Goal: Transaction & Acquisition: Book appointment/travel/reservation

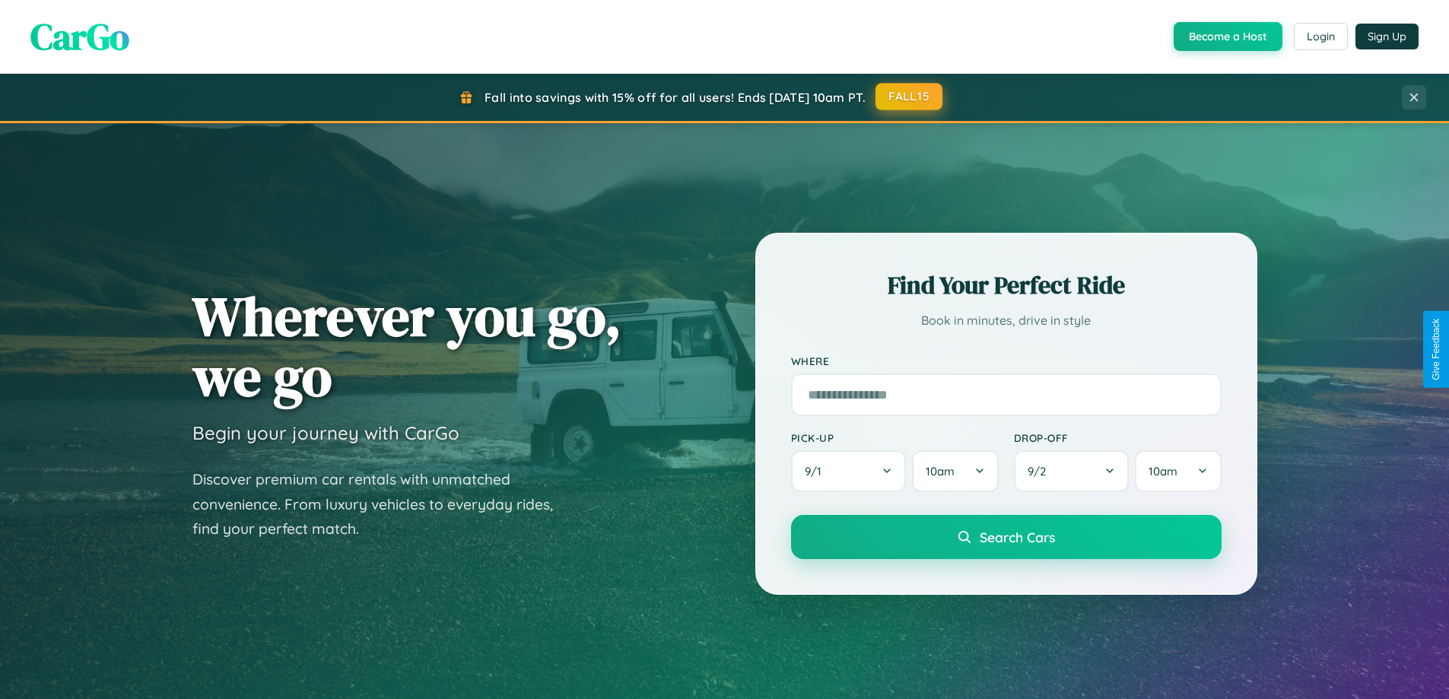
click at [909, 97] on button "FALL15" at bounding box center [908, 96] width 67 height 27
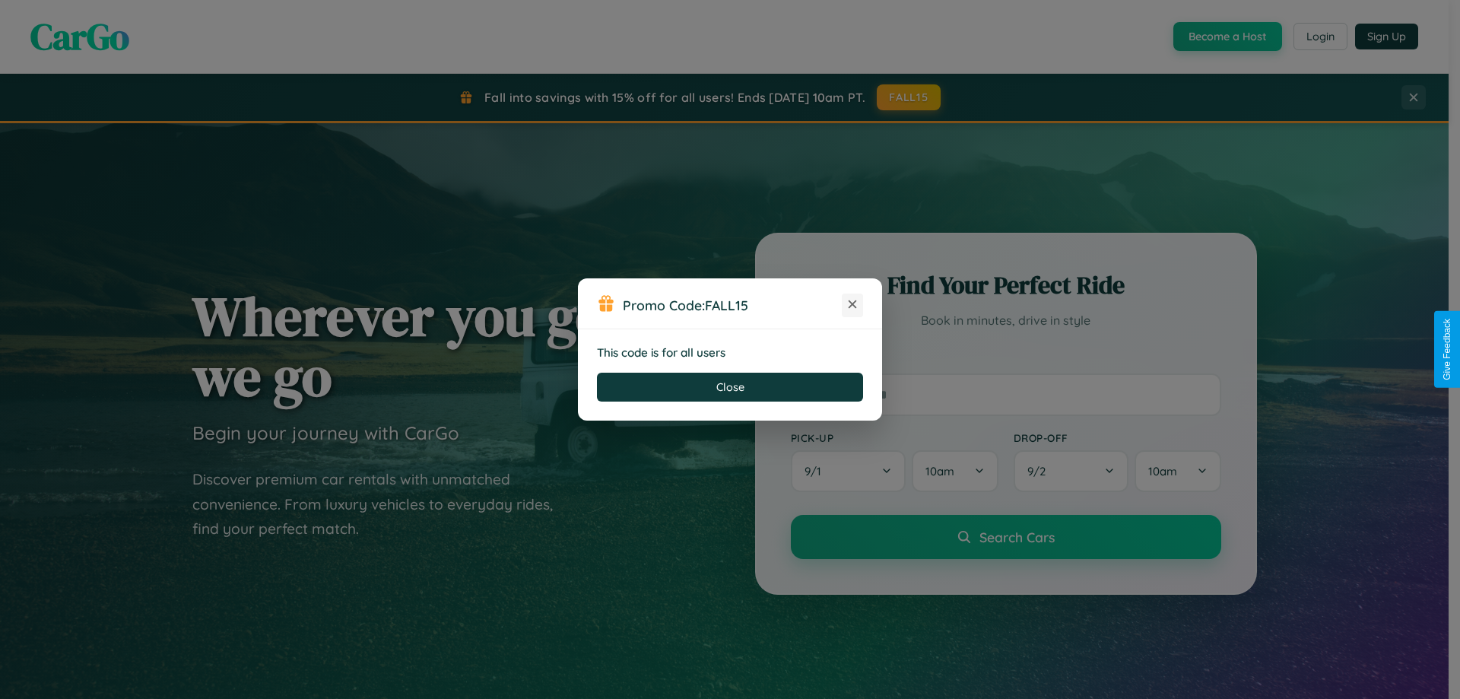
click at [852, 305] on icon at bounding box center [852, 304] width 15 height 15
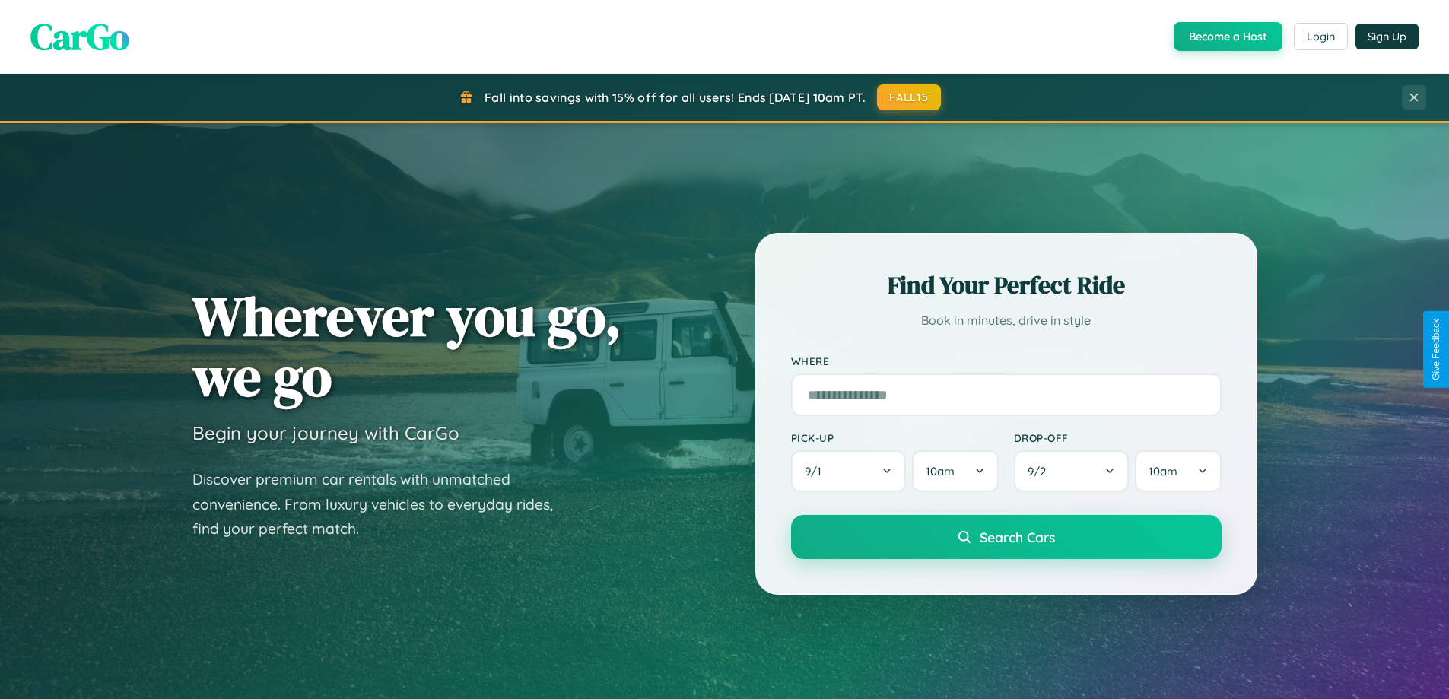
scroll to position [45, 0]
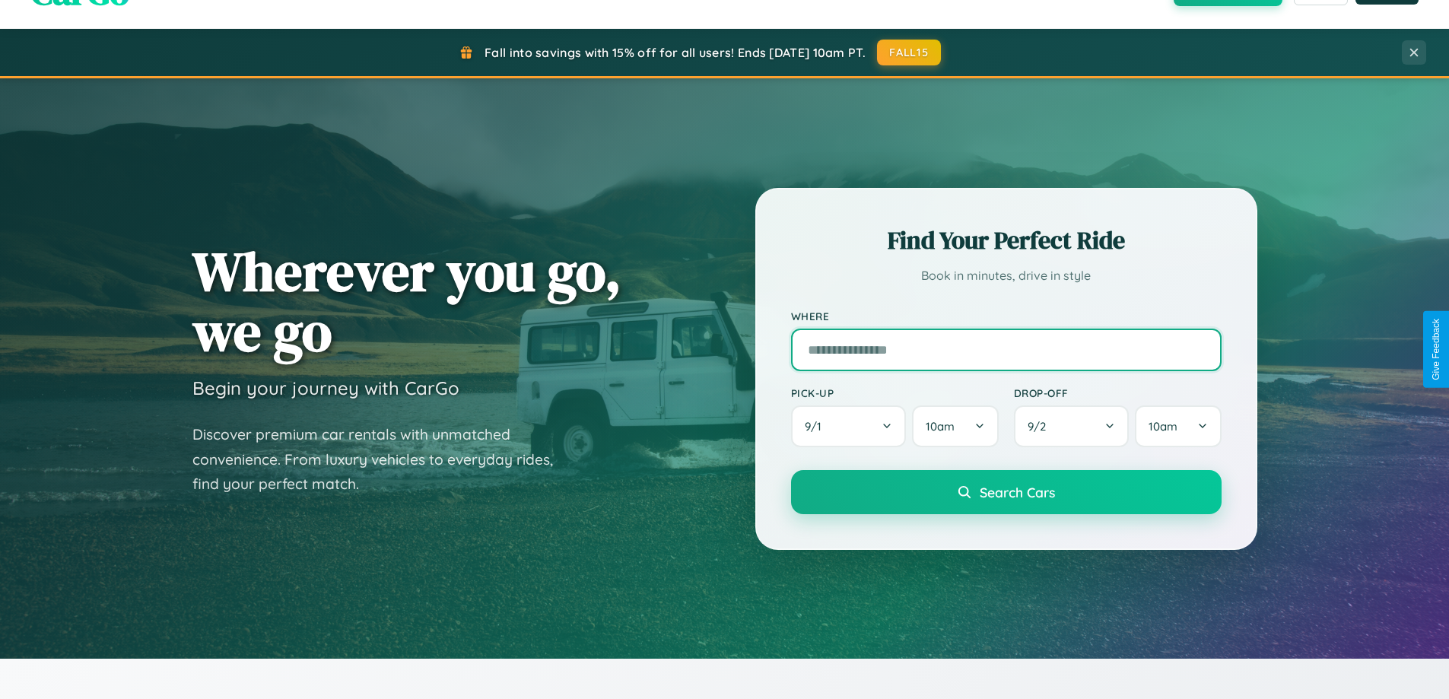
click at [1005, 349] on input "text" at bounding box center [1006, 349] width 430 height 43
type input "**********"
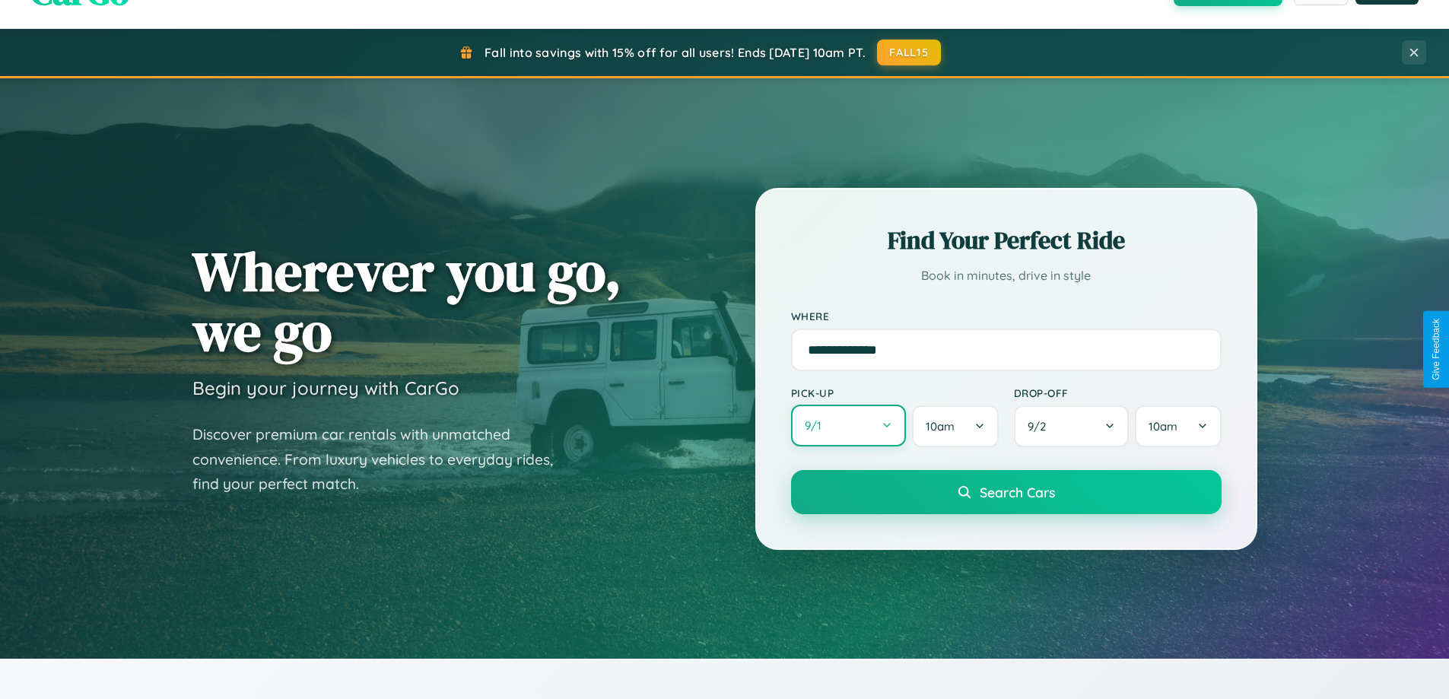
click at [848, 426] on button "9 / 1" at bounding box center [849, 426] width 116 height 42
select select "*"
select select "****"
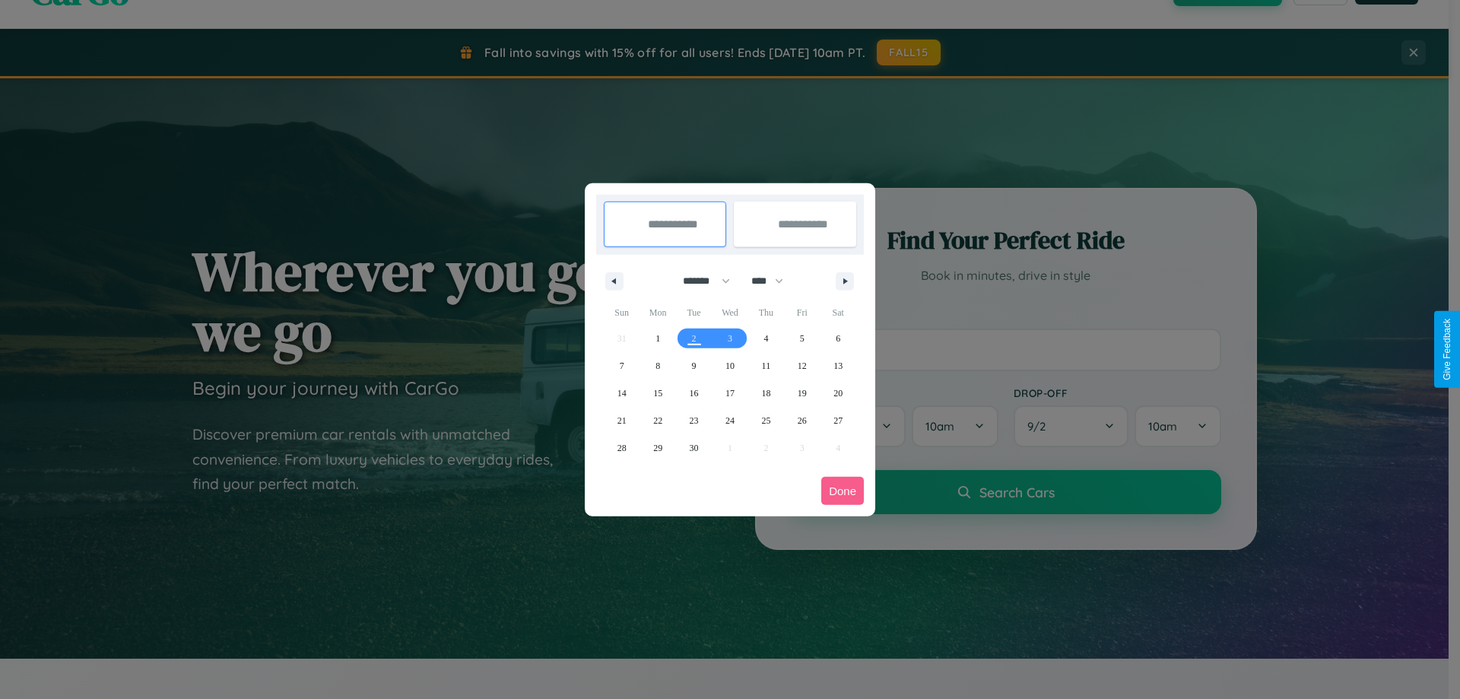
click at [700, 281] on select "******* ******** ***** ***** *** **** **** ****** ********* ******* ******** **…" at bounding box center [703, 280] width 65 height 25
select select "*"
click at [621, 420] on span "19" at bounding box center [621, 420] width 9 height 27
type input "**********"
click at [766, 420] on span "23" at bounding box center [765, 420] width 9 height 27
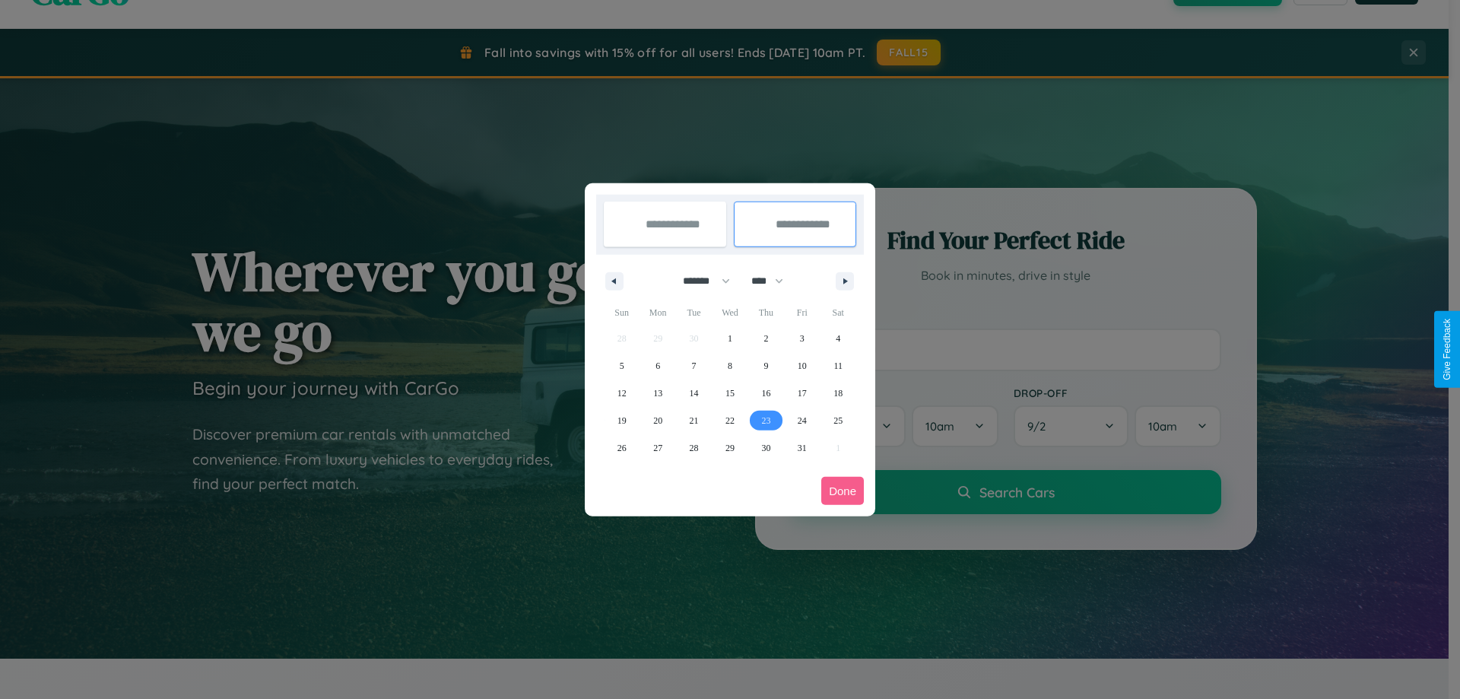
type input "**********"
click at [843, 490] on button "Done" at bounding box center [842, 491] width 43 height 28
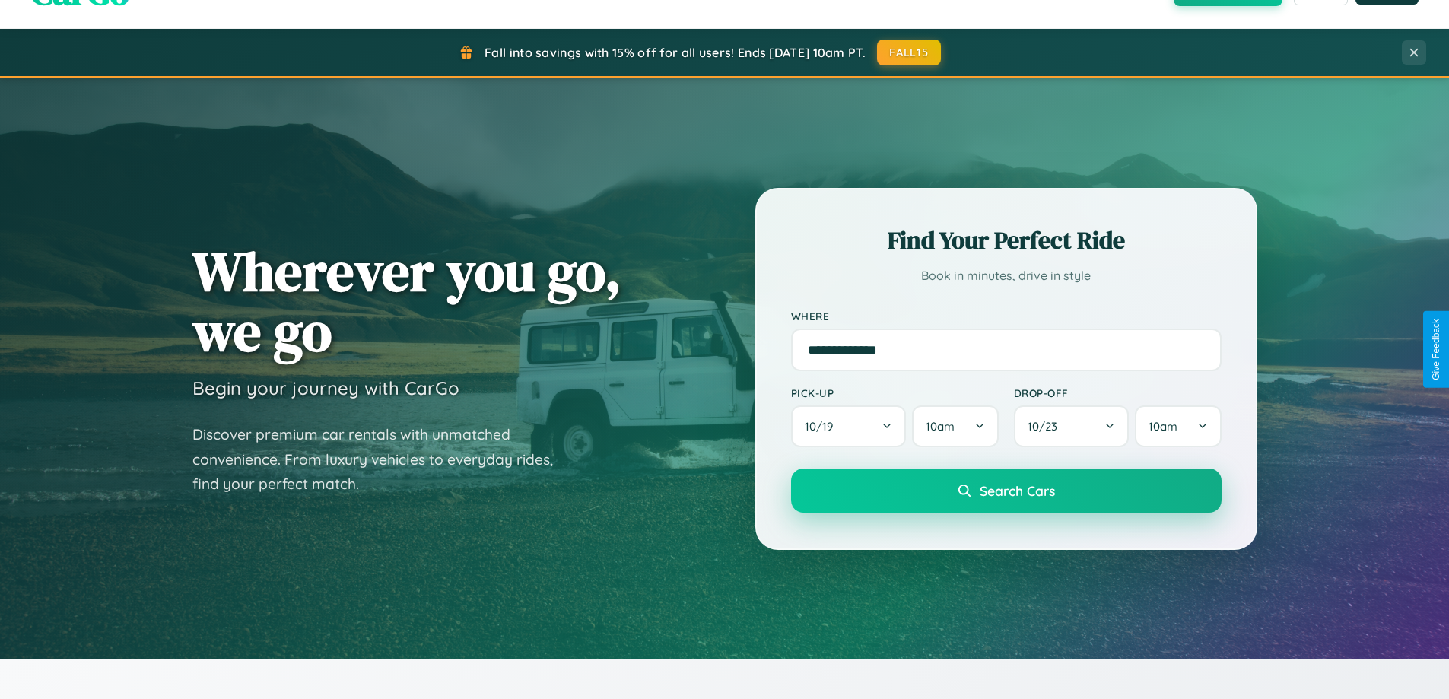
click at [1005, 490] on span "Search Cars" at bounding box center [1016, 490] width 75 height 17
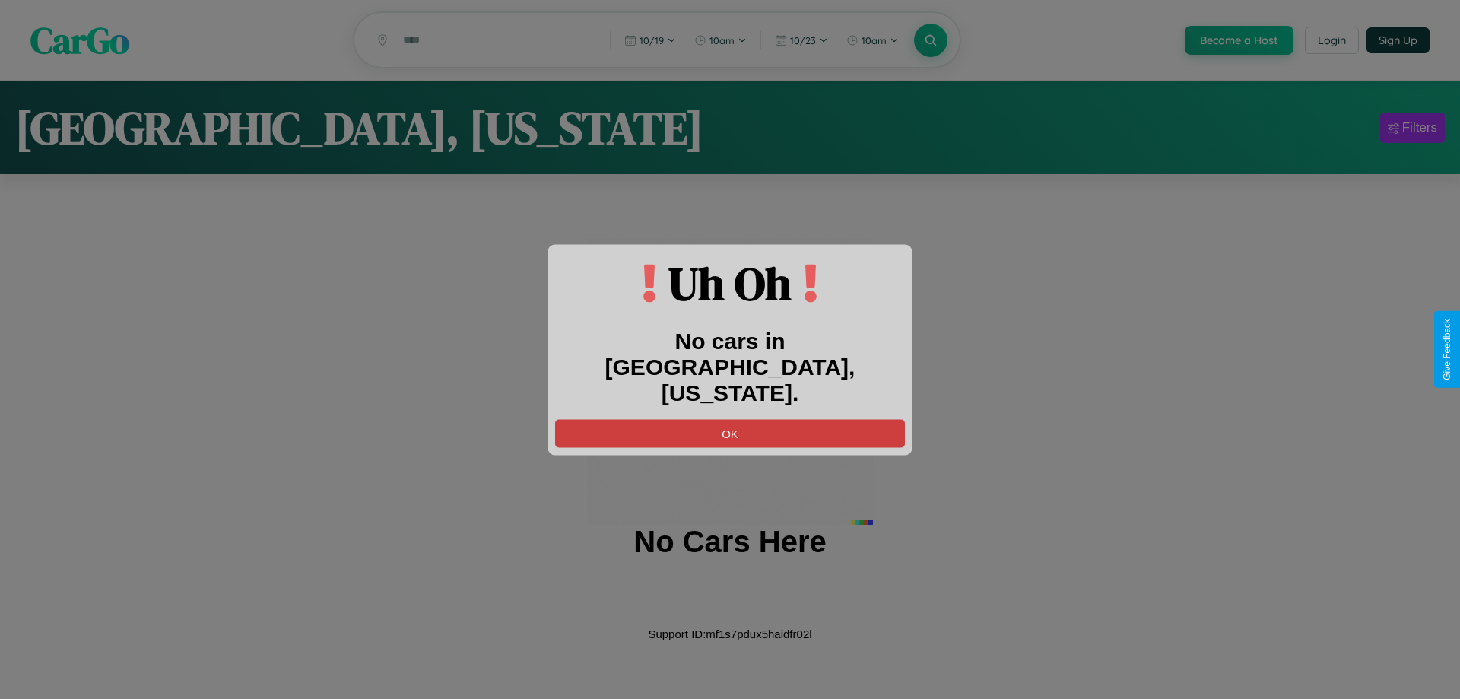
click at [730, 419] on button "OK" at bounding box center [730, 433] width 350 height 28
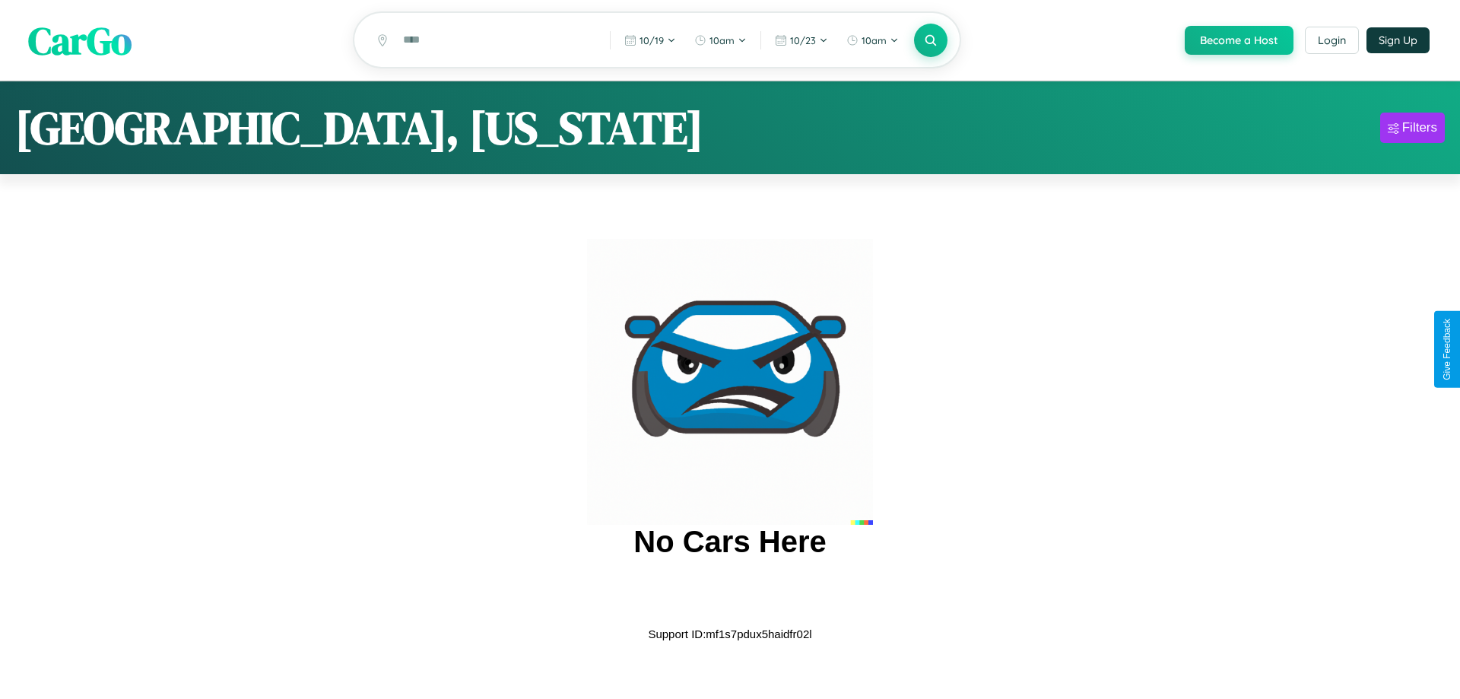
click at [80, 41] on span "CarGo" at bounding box center [79, 40] width 103 height 52
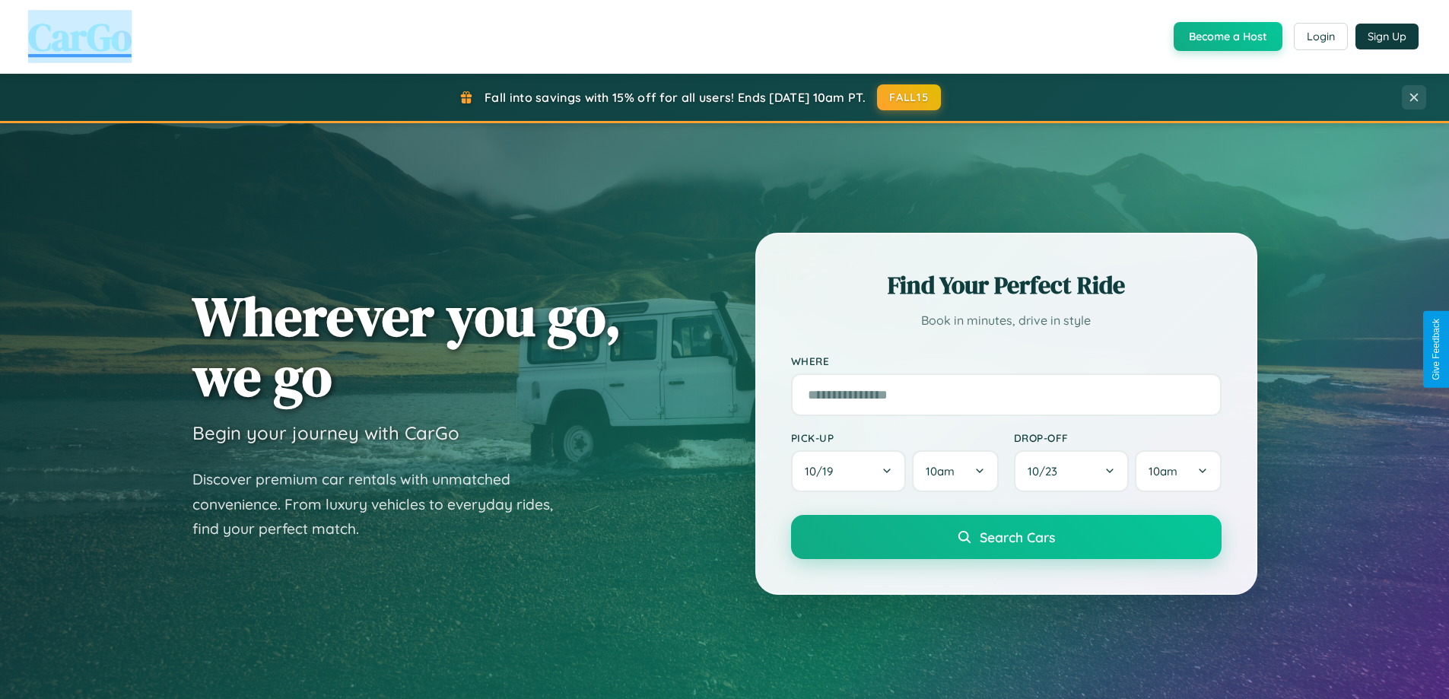
scroll to position [655, 0]
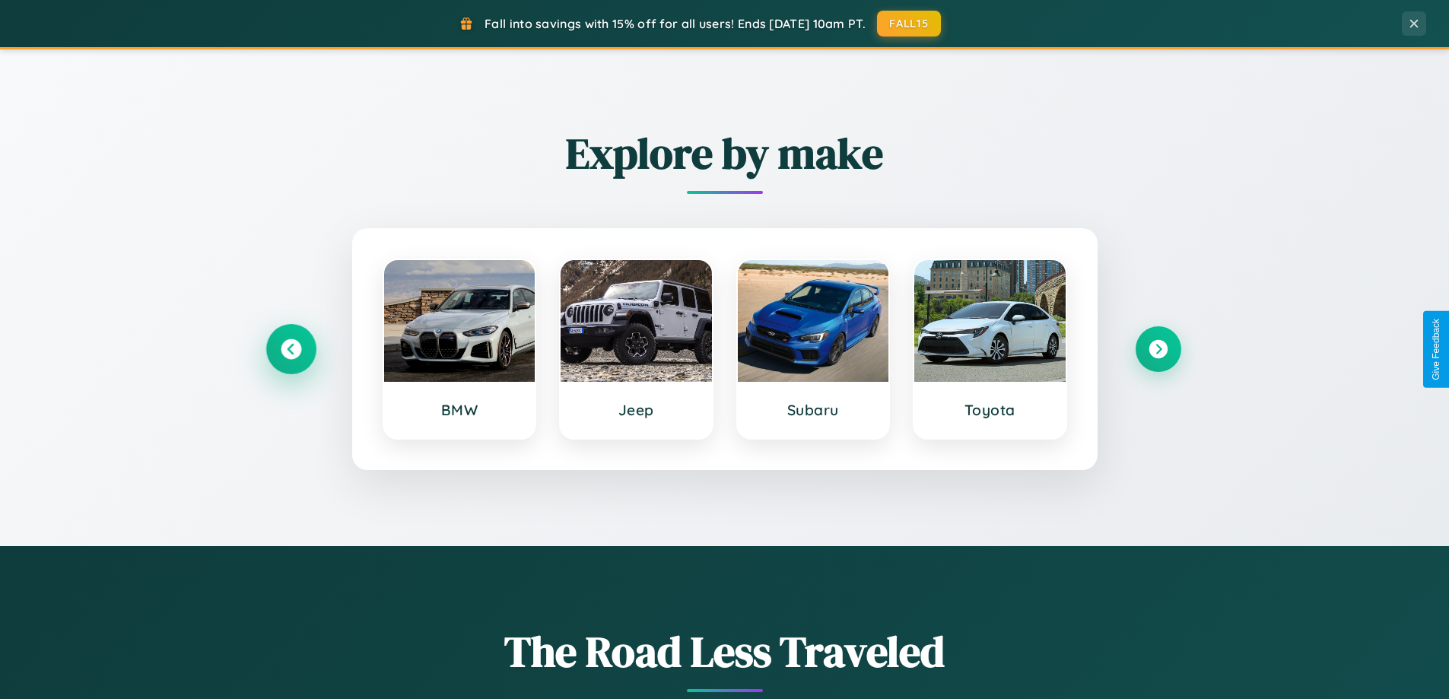
click at [290, 349] on icon at bounding box center [291, 349] width 21 height 21
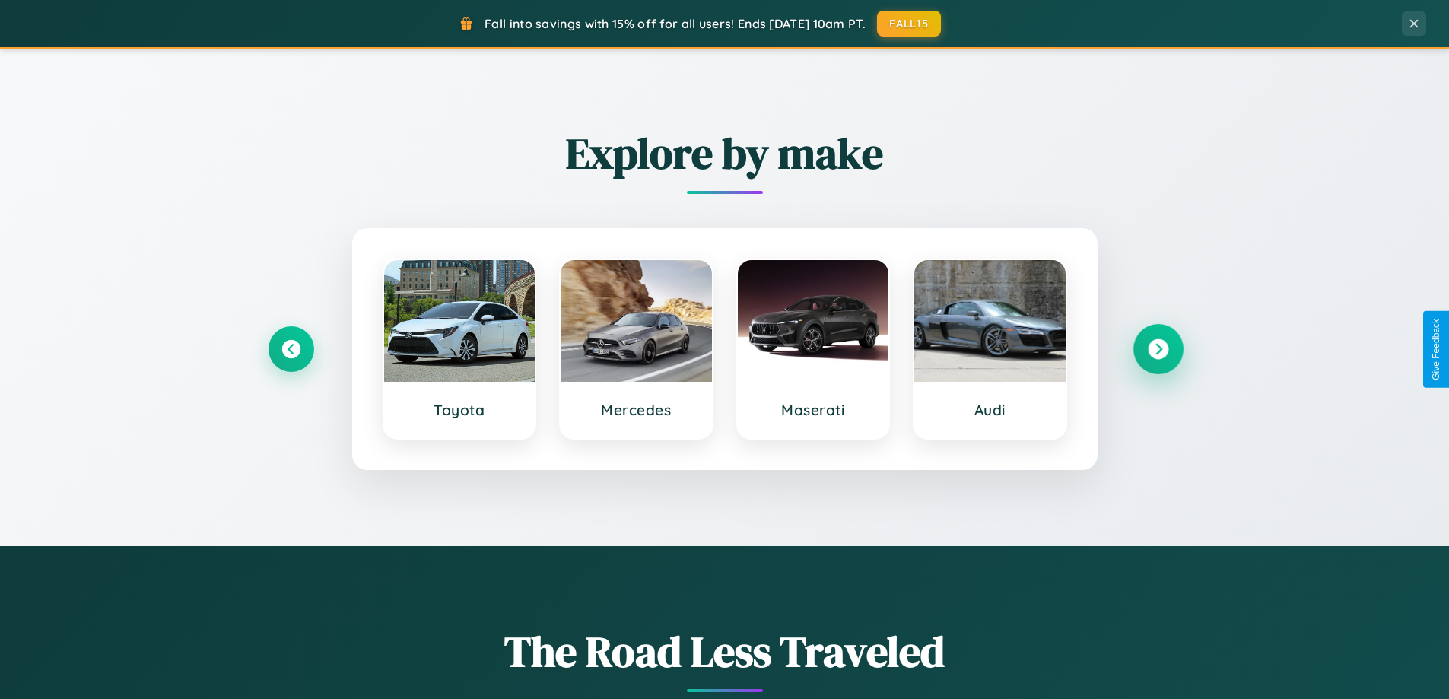
click at [1157, 349] on icon at bounding box center [1157, 349] width 21 height 21
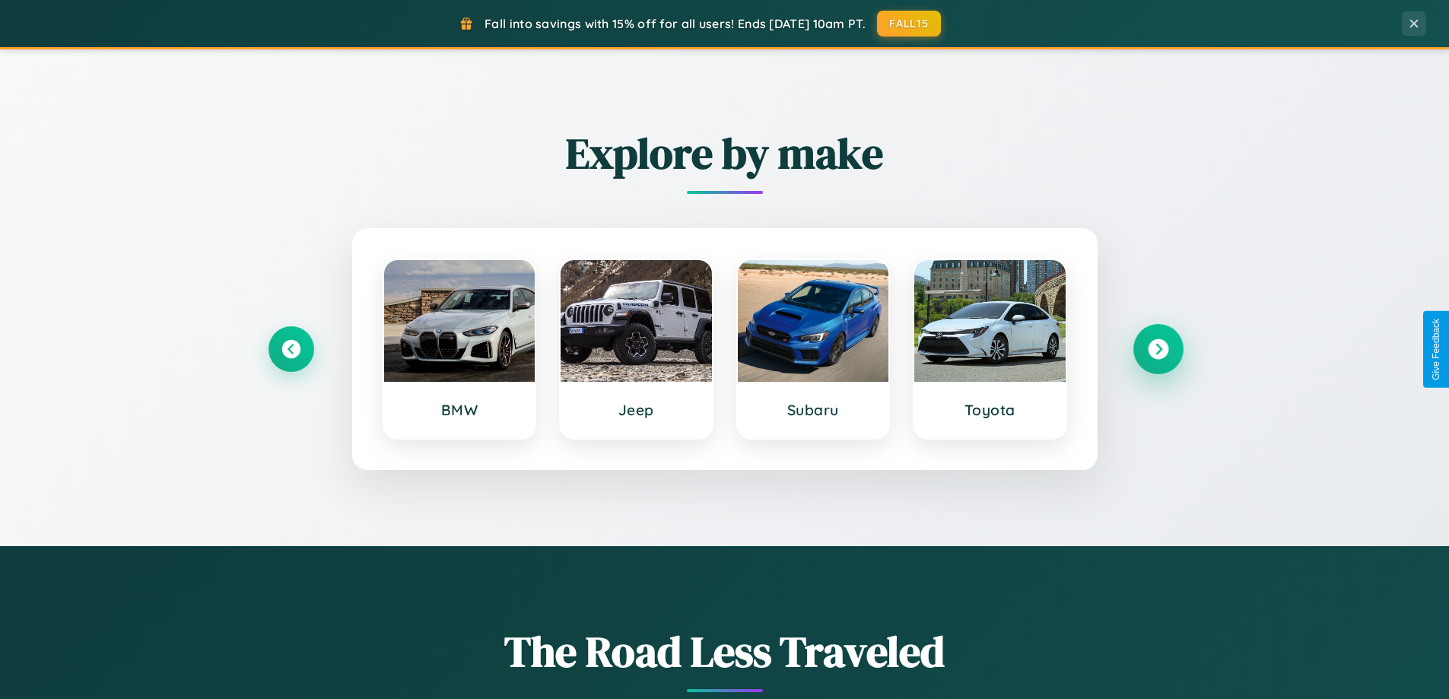
click at [1157, 349] on icon at bounding box center [1157, 349] width 21 height 21
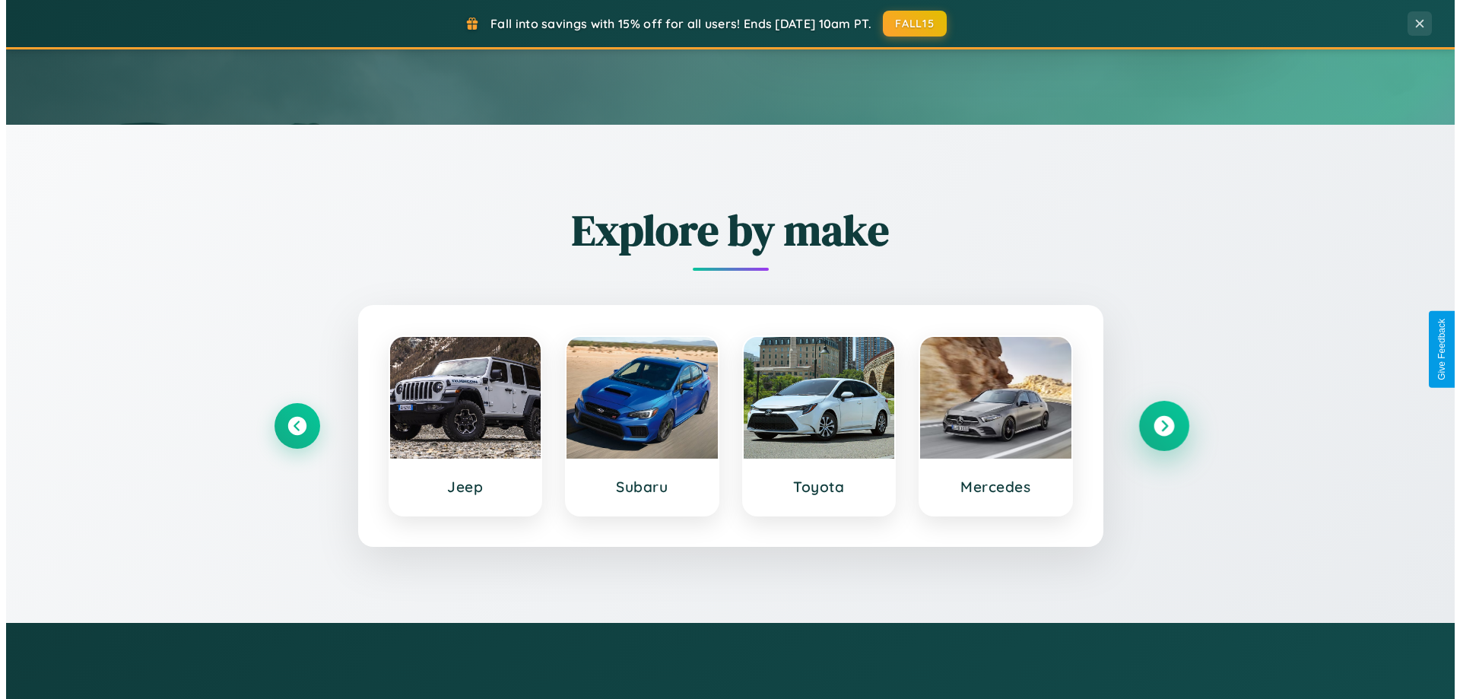
scroll to position [0, 0]
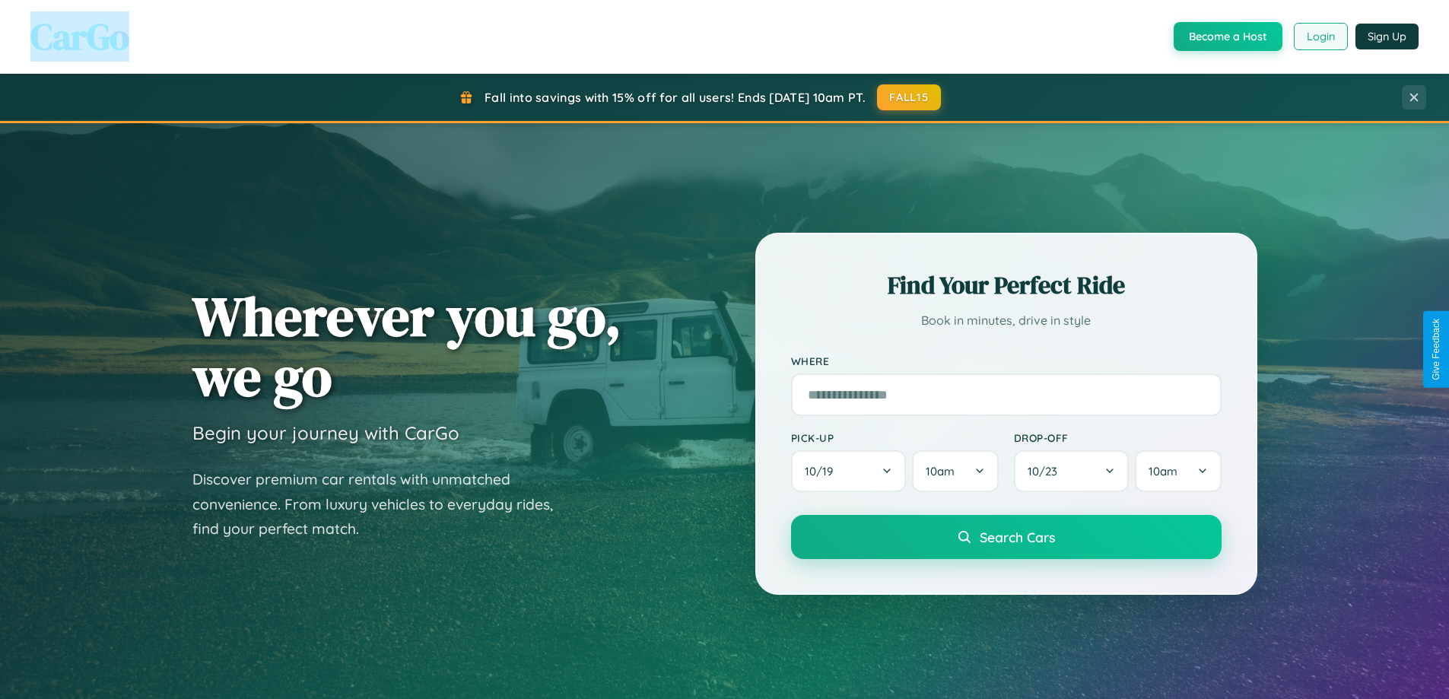
click at [1319, 36] on button "Login" at bounding box center [1320, 36] width 54 height 27
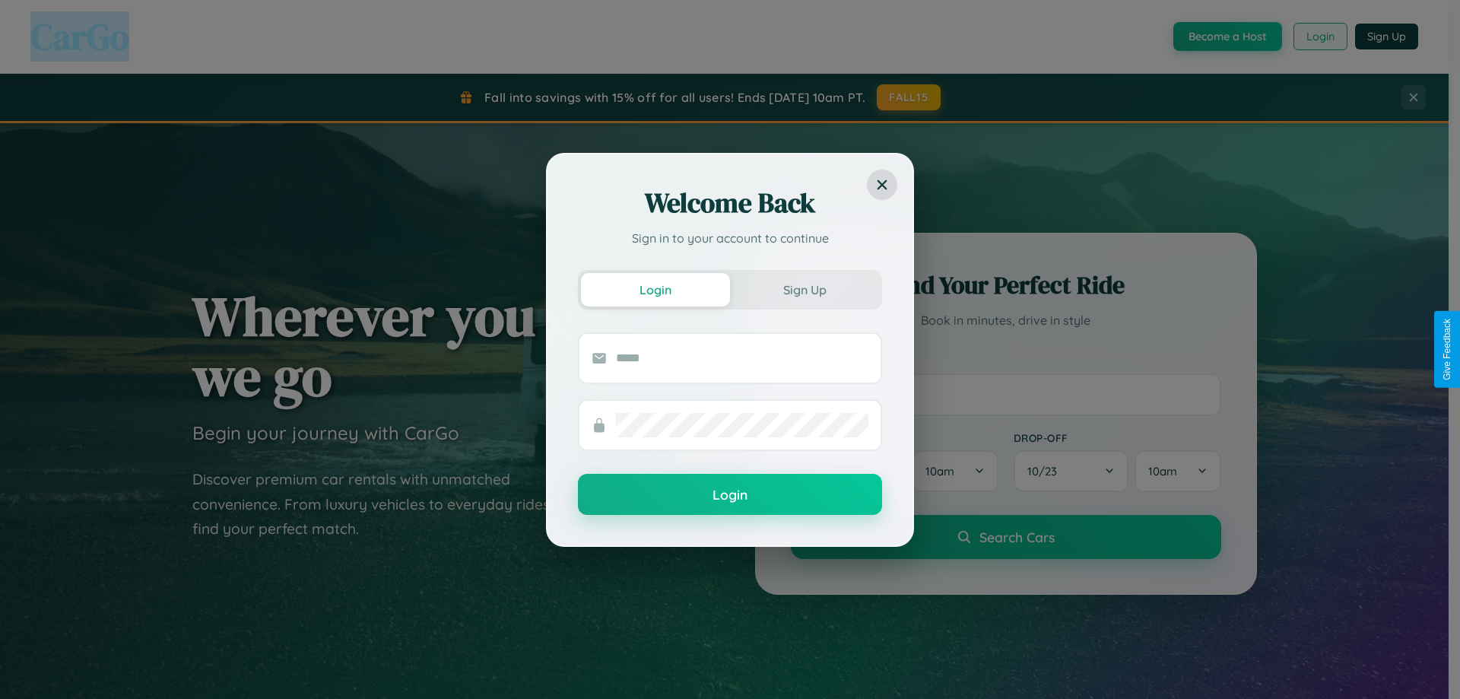
scroll to position [45, 0]
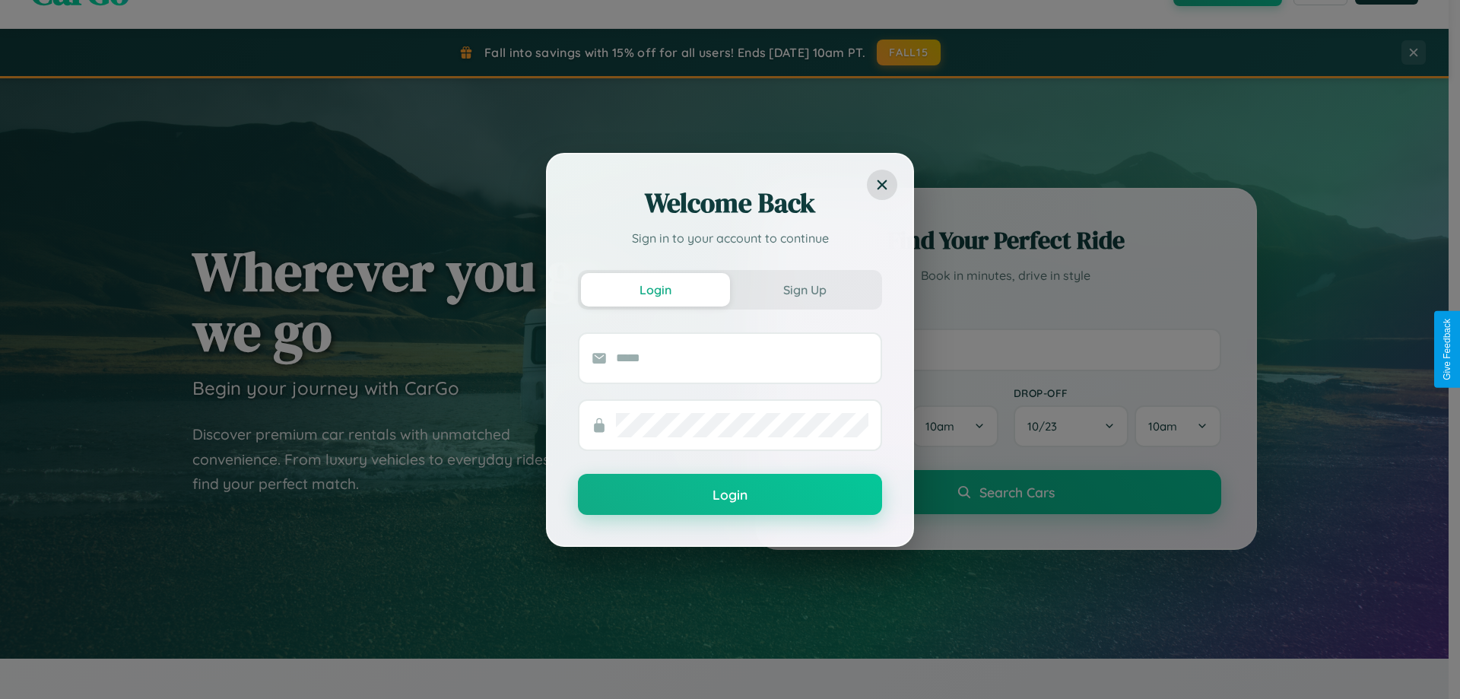
click at [1005, 349] on div "Welcome Back Sign in to your account to continue Login Sign Up Login" at bounding box center [730, 349] width 1460 height 699
